Goal: Go to known website: Go to known website

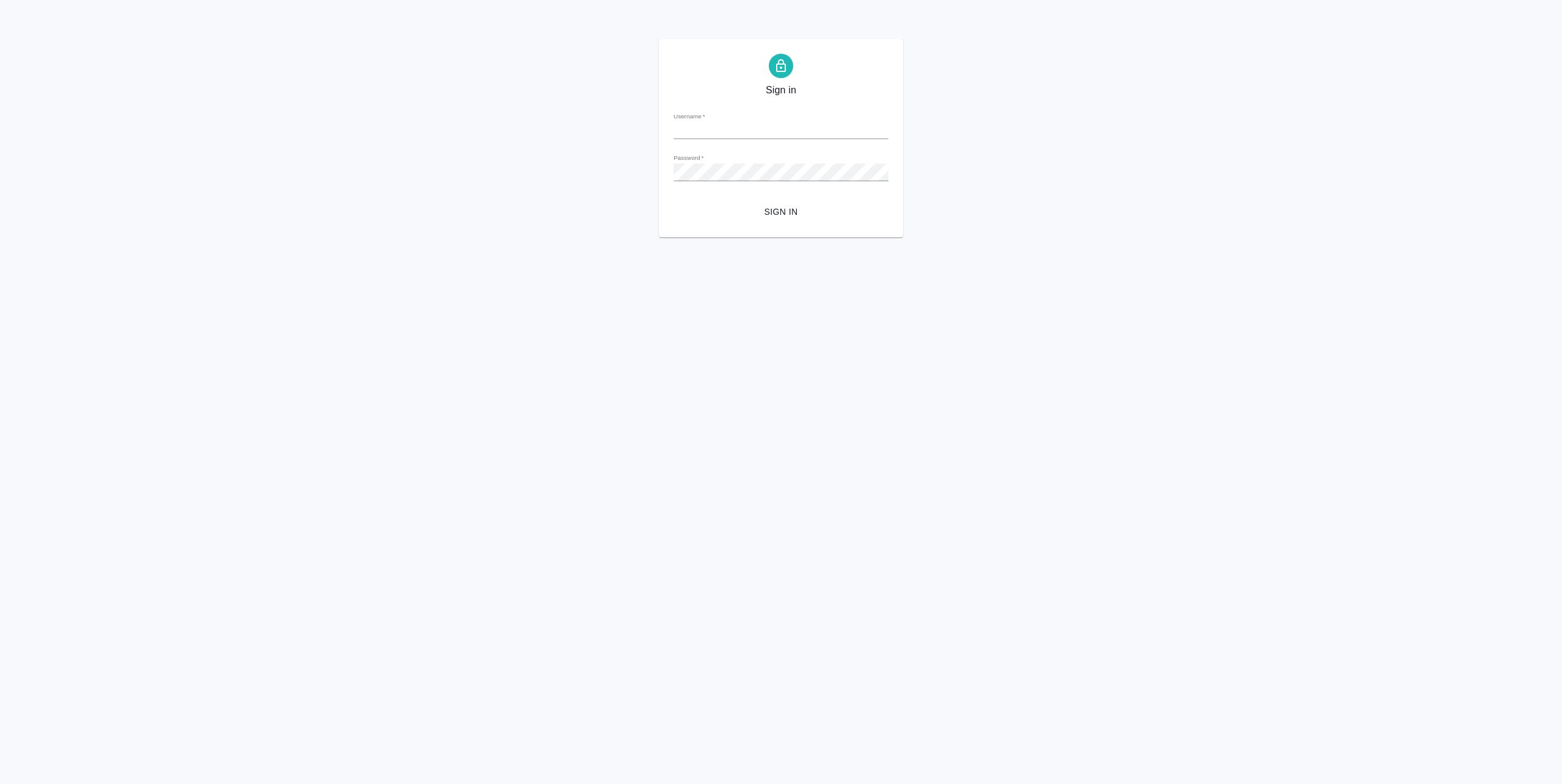
type input "a.pankina@awatera.com"
click at [779, 208] on span "Sign in" at bounding box center [781, 212] width 195 height 15
